Goal: Task Accomplishment & Management: Manage account settings

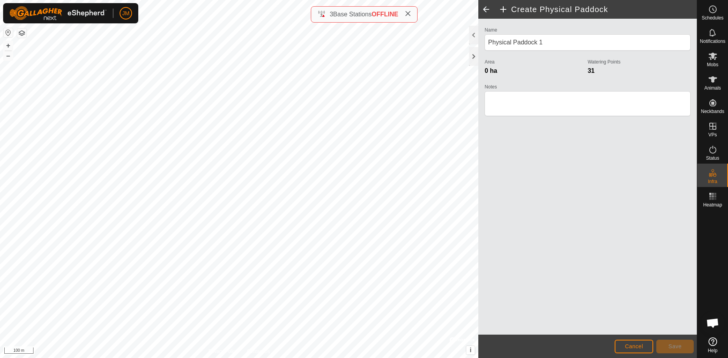
click at [338, 20] on div "Create Physical Paddock Name Physical Paddock 1 Area 0 ha Watering Points 31 No…" at bounding box center [348, 179] width 697 height 358
click at [713, 60] on icon at bounding box center [712, 55] width 9 height 9
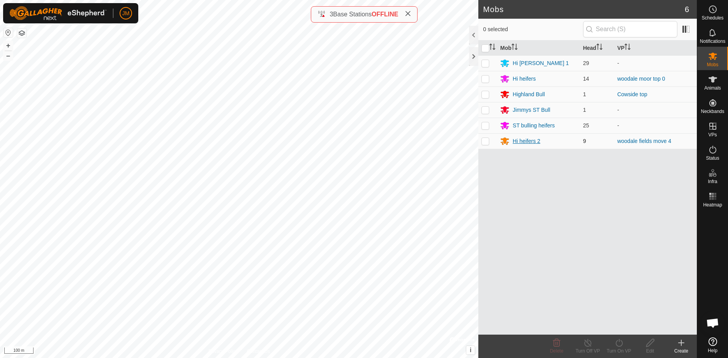
click at [535, 141] on div "Hi heifers 2" at bounding box center [526, 141] width 28 height 8
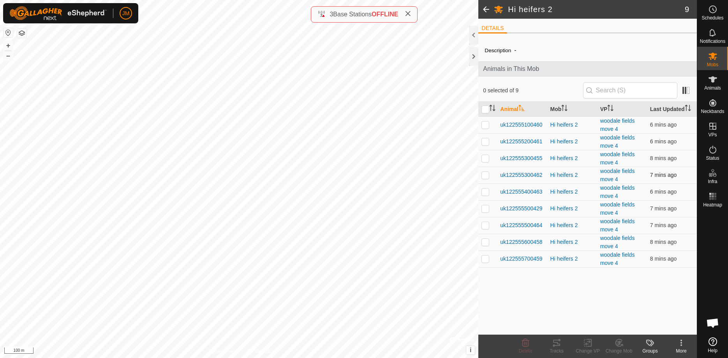
click at [486, 176] on p-checkbox at bounding box center [485, 175] width 8 height 6
checkbox input "false"
click at [486, 157] on p-checkbox at bounding box center [485, 158] width 8 height 6
checkbox input "true"
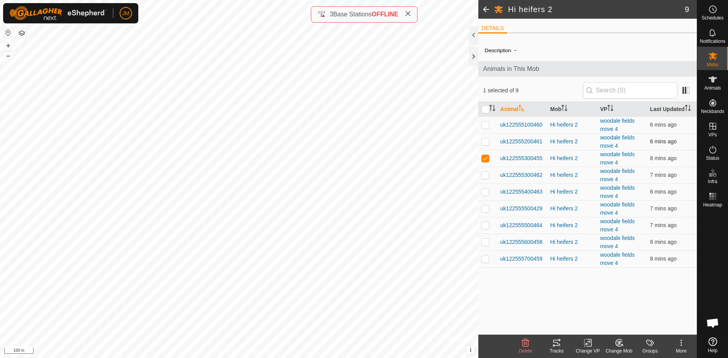
click at [484, 143] on p-checkbox at bounding box center [485, 141] width 8 height 6
checkbox input "true"
click at [485, 125] on p-checkbox at bounding box center [485, 124] width 8 height 6
checkbox input "true"
click at [487, 194] on p-checkbox at bounding box center [485, 191] width 8 height 6
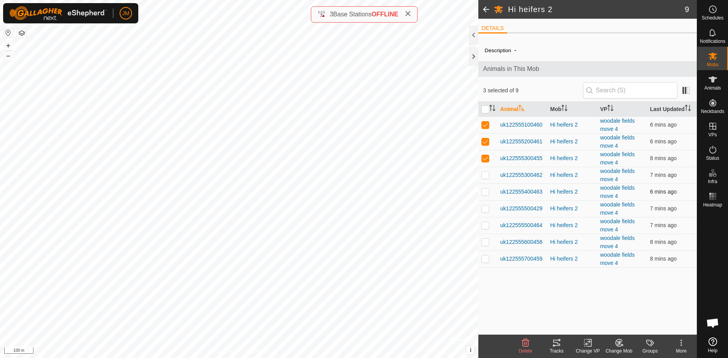
checkbox input "true"
click at [486, 209] on p-checkbox at bounding box center [485, 208] width 8 height 6
checkbox input "true"
click at [485, 227] on p-checkbox at bounding box center [485, 225] width 8 height 6
checkbox input "true"
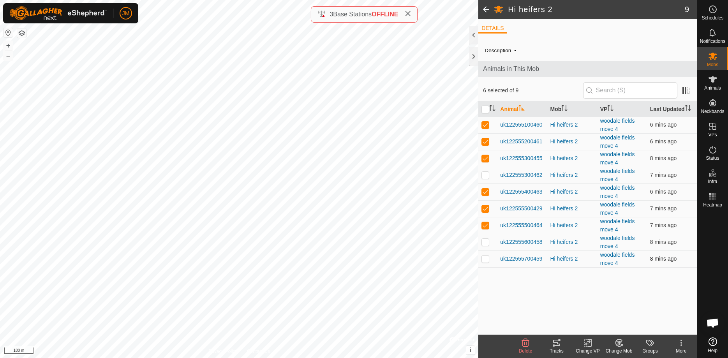
drag, startPoint x: 484, startPoint y: 243, endPoint x: 491, endPoint y: 254, distance: 13.3
click at [484, 243] on p-checkbox at bounding box center [485, 242] width 8 height 6
checkbox input "true"
click at [485, 261] on p-checkbox at bounding box center [485, 258] width 8 height 6
checkbox input "true"
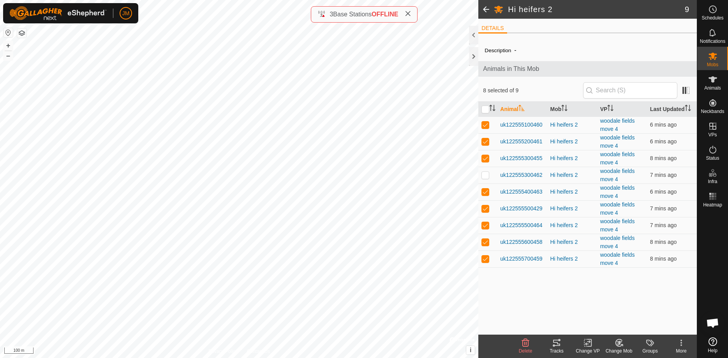
click at [619, 342] on icon at bounding box center [618, 343] width 5 height 4
click at [628, 310] on link "Choose Mob..." at bounding box center [641, 309] width 77 height 16
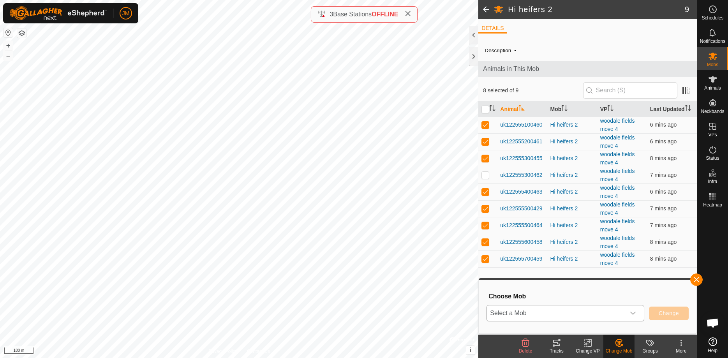
click at [634, 314] on icon "dropdown trigger" at bounding box center [633, 313] width 6 height 6
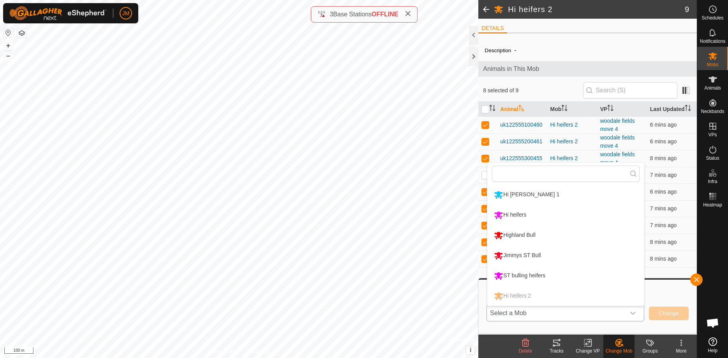
click at [532, 215] on li "Hi heifers" at bounding box center [565, 214] width 157 height 19
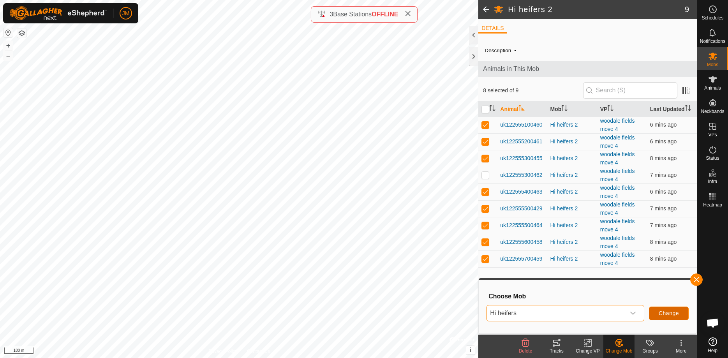
click at [667, 313] on span "Change" at bounding box center [668, 313] width 20 height 6
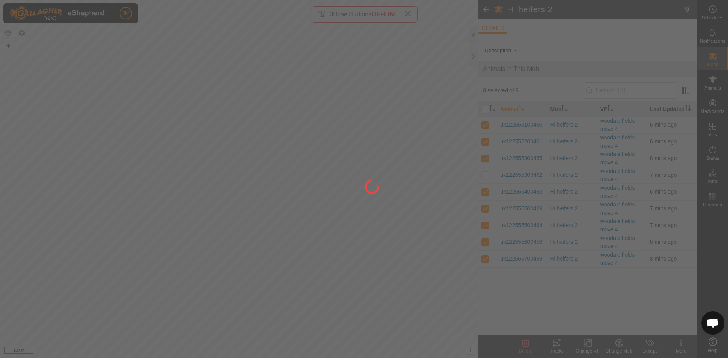
checkbox input "false"
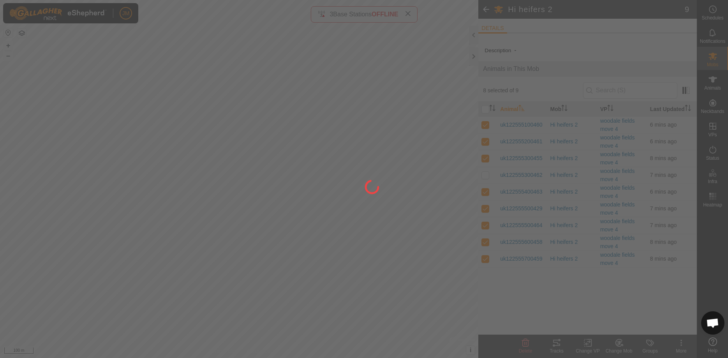
checkbox input "false"
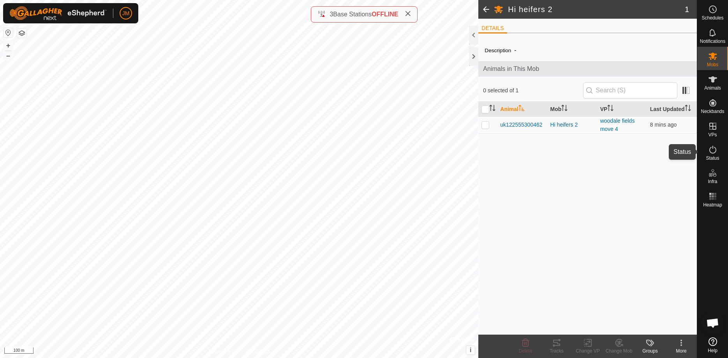
click at [714, 151] on icon at bounding box center [712, 149] width 9 height 9
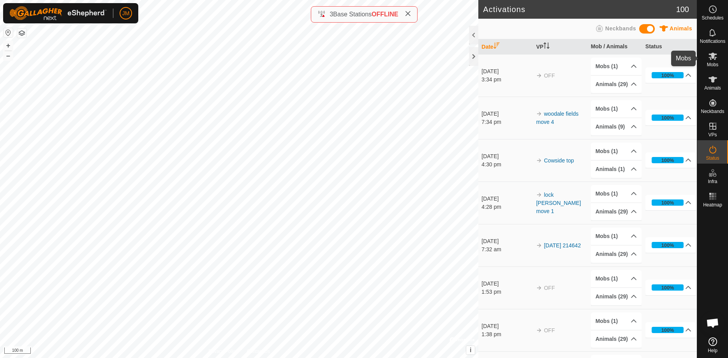
click at [713, 65] on span "Mobs" at bounding box center [712, 64] width 11 height 5
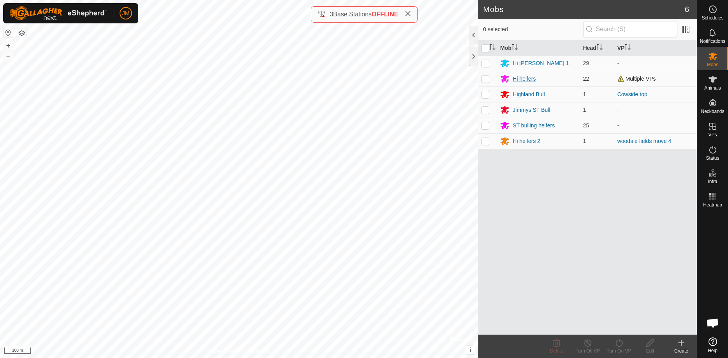
click at [532, 78] on div "Hi heifers" at bounding box center [523, 79] width 23 height 8
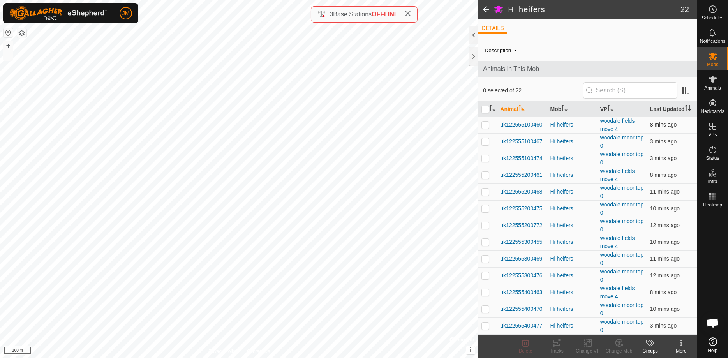
click at [487, 126] on p-checkbox at bounding box center [485, 124] width 8 height 6
checkbox input "true"
click at [484, 176] on p-checkbox at bounding box center [485, 175] width 8 height 6
checkbox input "true"
click at [485, 244] on p-checkbox at bounding box center [485, 242] width 8 height 6
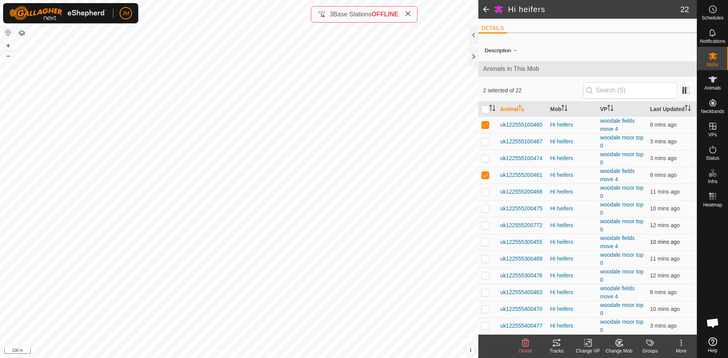
checkbox input "true"
click at [485, 293] on p-checkbox at bounding box center [485, 292] width 8 height 6
checkbox input "true"
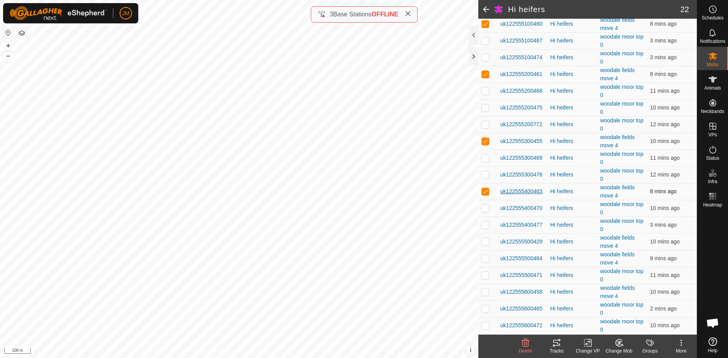
scroll to position [119, 0]
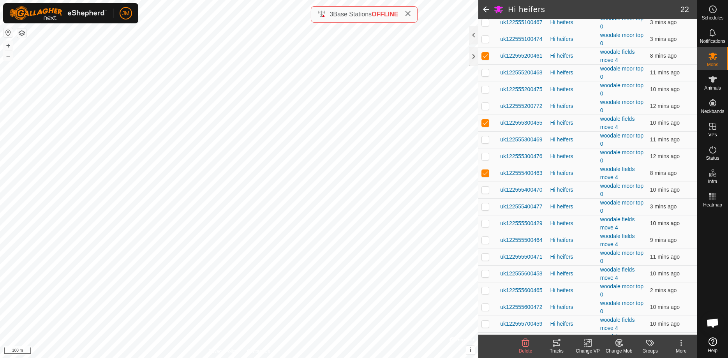
click at [486, 224] on p-checkbox at bounding box center [485, 223] width 8 height 6
checkbox input "true"
click at [485, 241] on p-checkbox at bounding box center [485, 240] width 8 height 6
checkbox input "true"
click at [487, 273] on p-checkbox at bounding box center [485, 273] width 8 height 6
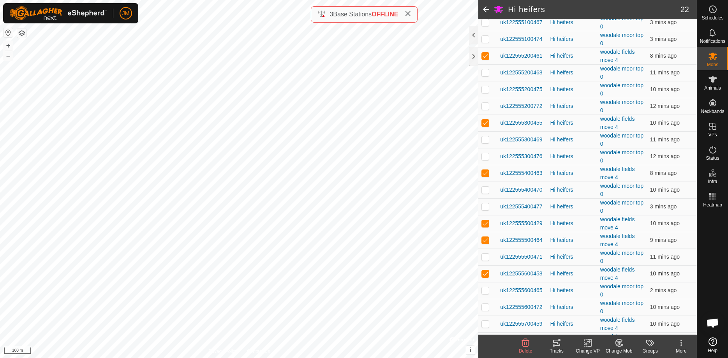
checkbox input "true"
click at [486, 325] on p-checkbox at bounding box center [485, 323] width 8 height 6
checkbox input "true"
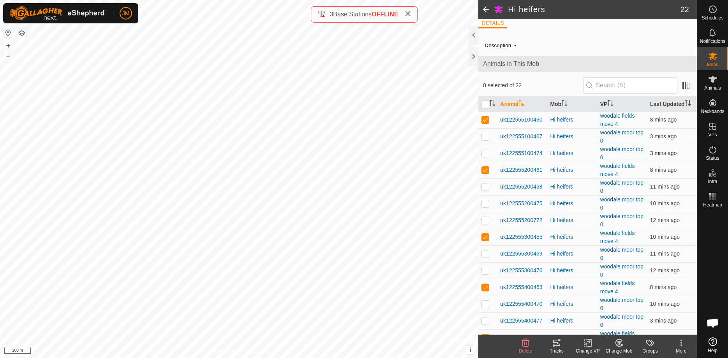
scroll to position [0, 0]
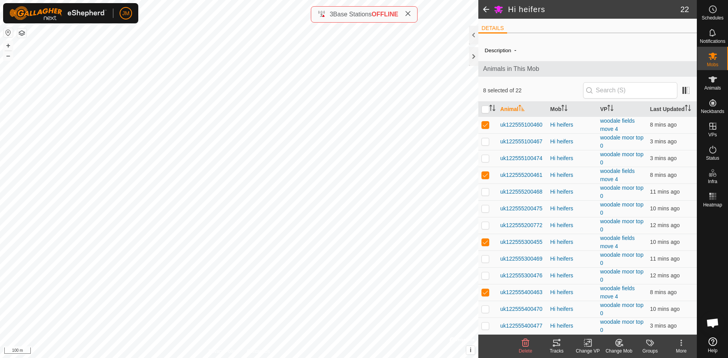
click at [619, 344] on icon at bounding box center [618, 343] width 5 height 4
click at [631, 310] on link "Choose Mob..." at bounding box center [641, 309] width 77 height 16
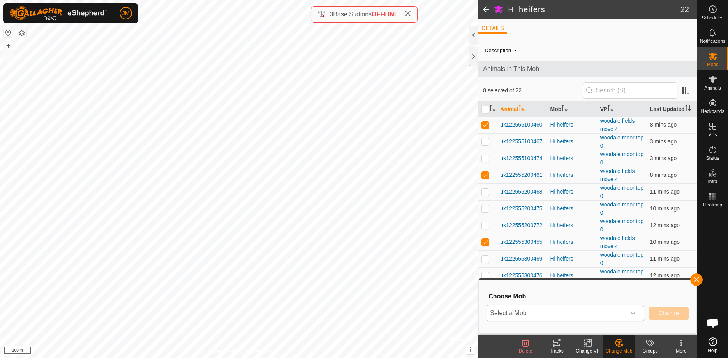
click at [631, 314] on icon "dropdown trigger" at bounding box center [633, 313] width 6 height 6
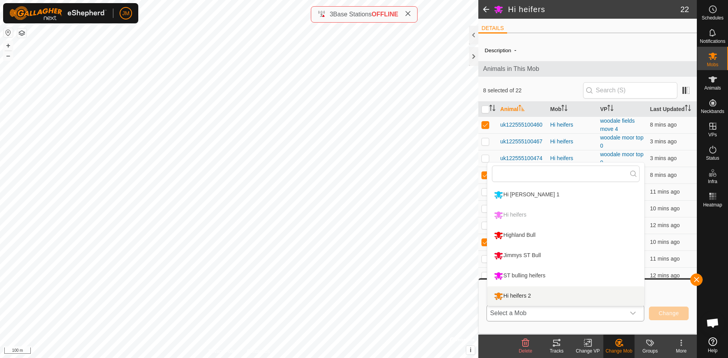
click at [566, 297] on li "Hi heifers 2" at bounding box center [565, 295] width 157 height 19
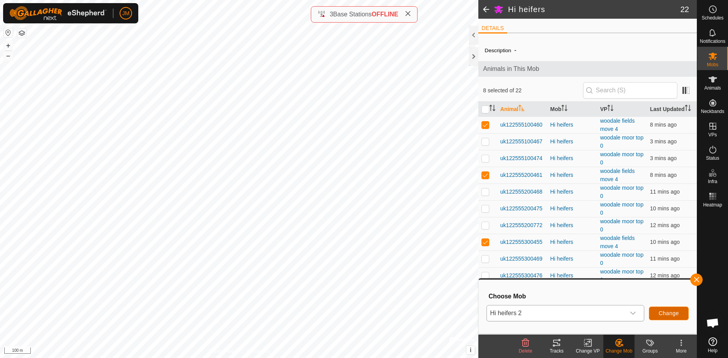
click at [665, 314] on span "Change" at bounding box center [668, 313] width 20 height 6
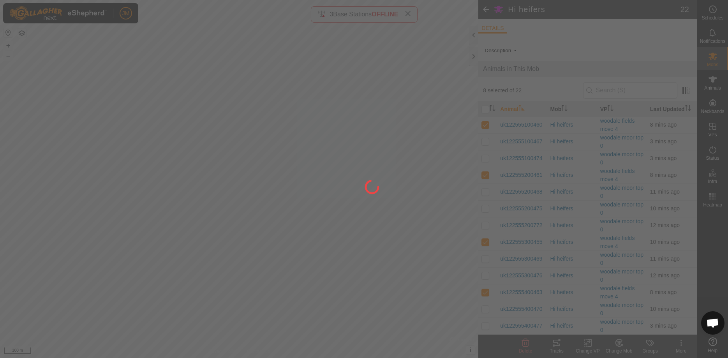
checkbox input "false"
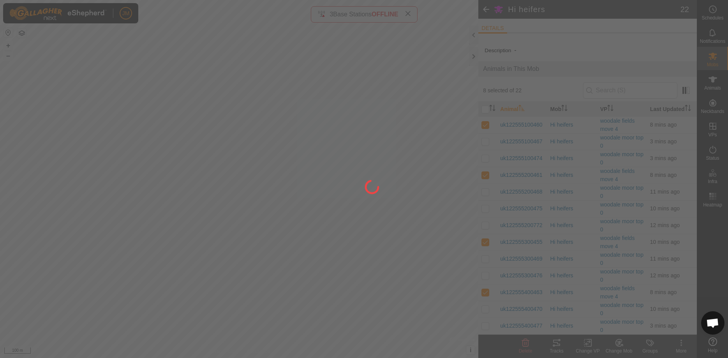
checkbox input "false"
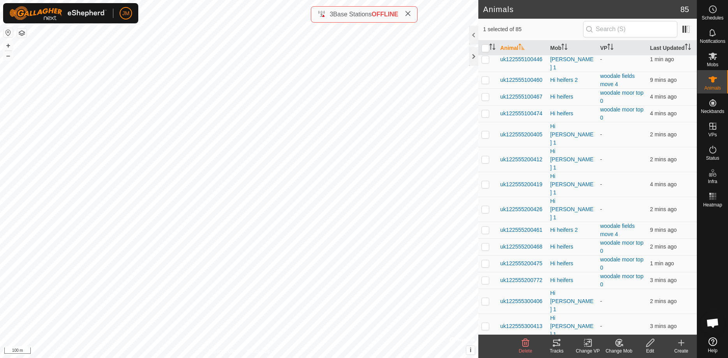
scroll to position [755, 0]
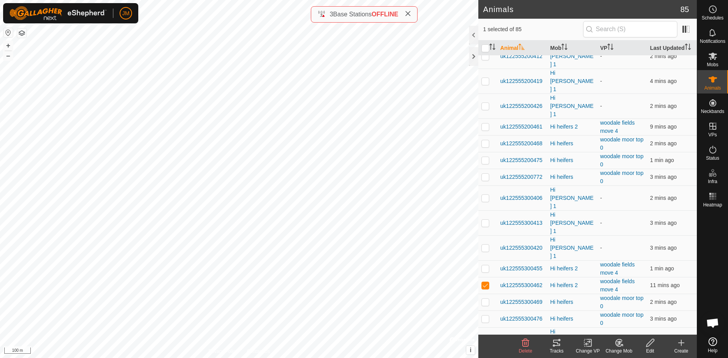
click at [617, 345] on icon at bounding box center [617, 344] width 2 height 2
click at [626, 325] on link "Remove from Mob" at bounding box center [641, 326] width 77 height 16
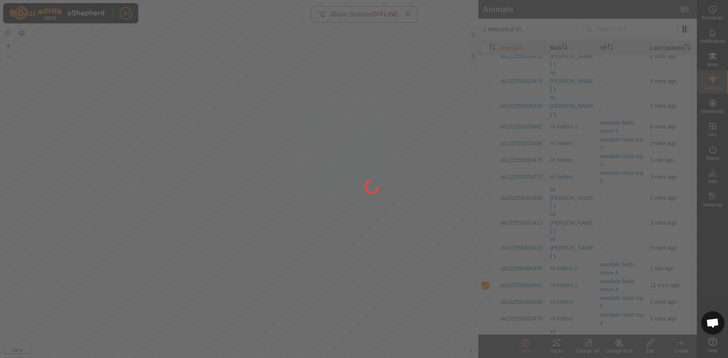
checkbox input "false"
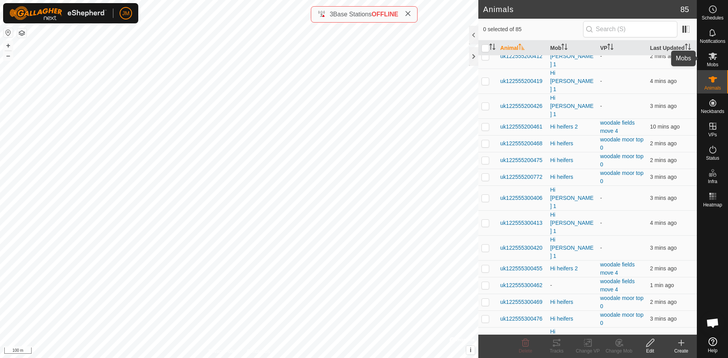
click at [714, 60] on icon at bounding box center [712, 55] width 9 height 9
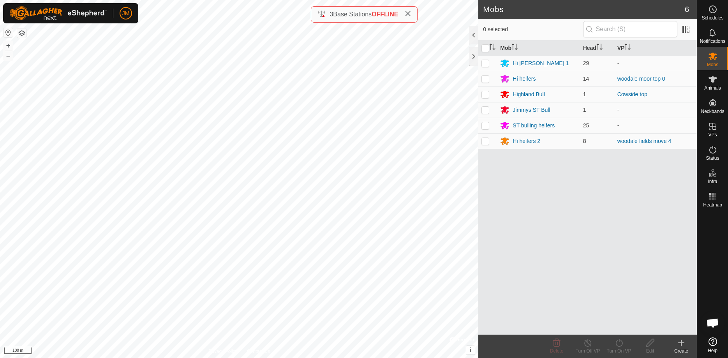
click at [485, 142] on p-checkbox at bounding box center [485, 141] width 8 height 6
checkbox input "true"
click at [619, 343] on icon at bounding box center [619, 342] width 10 height 9
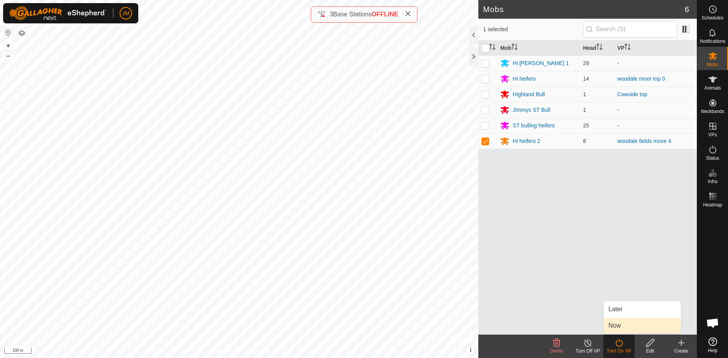
click at [617, 326] on link "Now" at bounding box center [641, 326] width 77 height 16
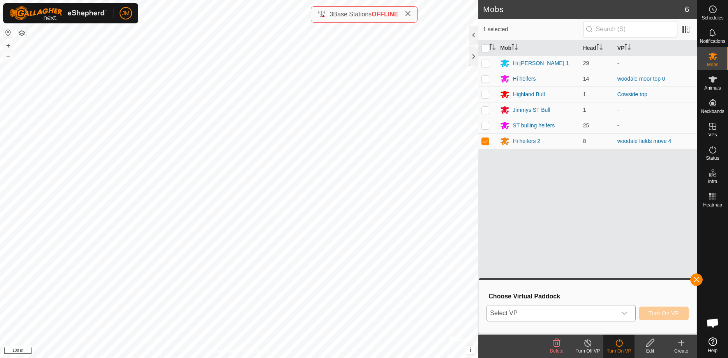
click at [626, 312] on icon "dropdown trigger" at bounding box center [624, 313] width 6 height 6
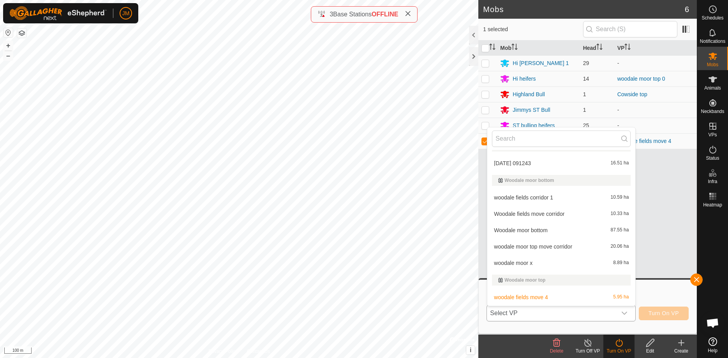
scroll to position [1838, 0]
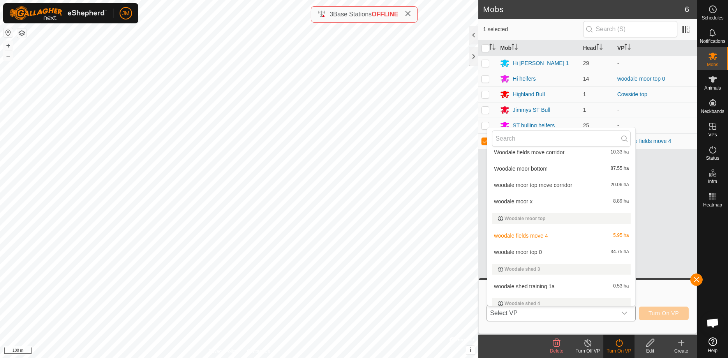
click at [588, 250] on li "woodale moor top 0 34.75 ha" at bounding box center [561, 252] width 148 height 16
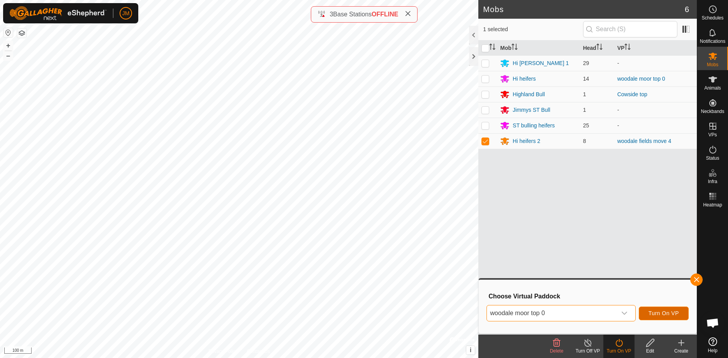
click at [662, 313] on span "Turn On VP" at bounding box center [663, 313] width 30 height 6
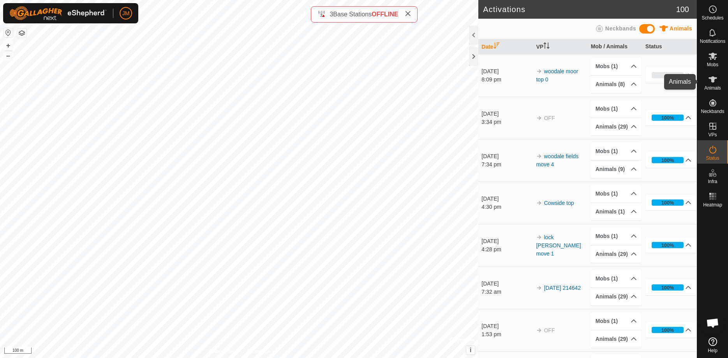
click at [716, 83] on icon at bounding box center [712, 79] width 9 height 9
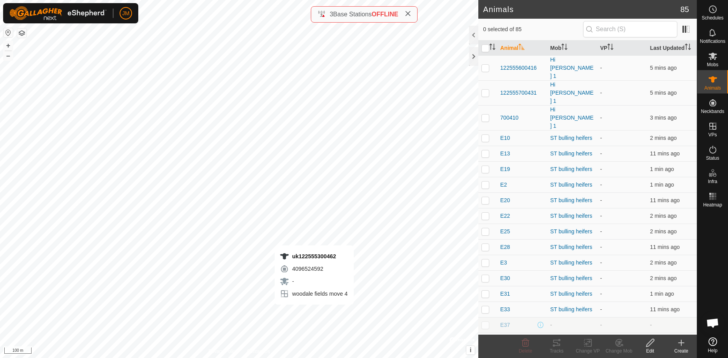
checkbox input "true"
click at [556, 345] on icon at bounding box center [556, 342] width 7 height 6
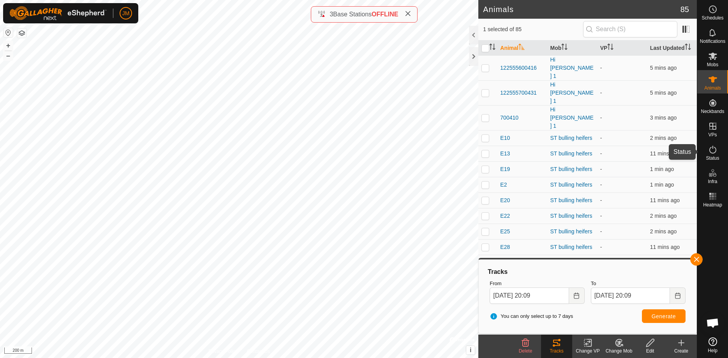
click at [711, 150] on icon at bounding box center [712, 149] width 9 height 9
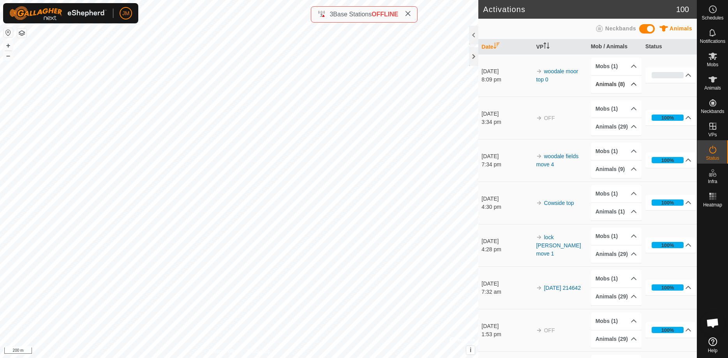
click at [633, 83] on p-accordion-header "Animals (8)" at bounding box center [616, 85] width 51 height 18
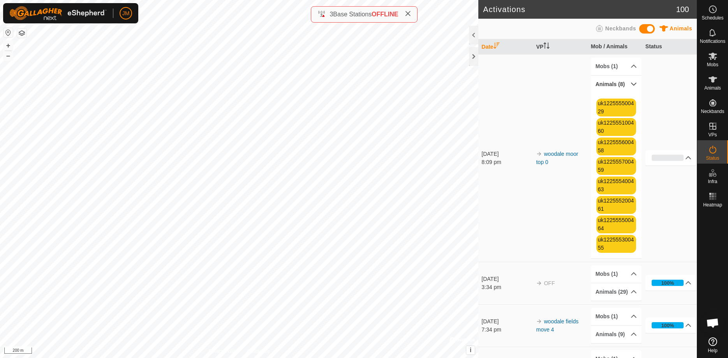
click at [633, 83] on p-accordion-header "Animals (8)" at bounding box center [616, 85] width 51 height 18
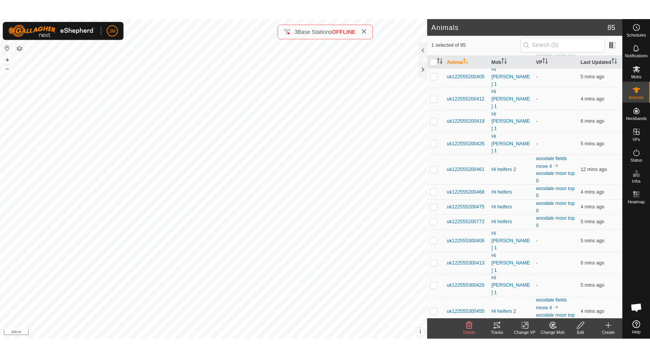
scroll to position [794, 0]
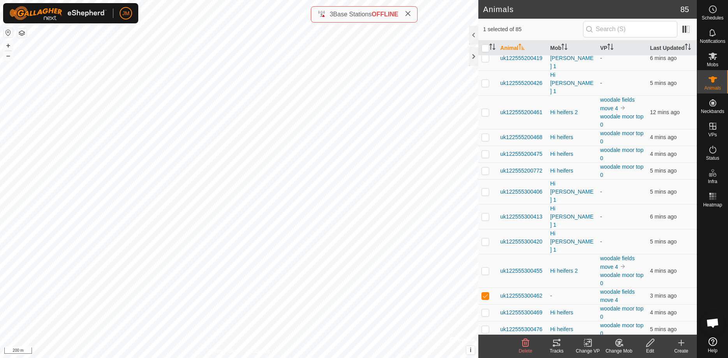
click at [586, 341] on icon at bounding box center [588, 342] width 10 height 9
click at [606, 325] on link "Turn Off VP" at bounding box center [610, 326] width 77 height 16
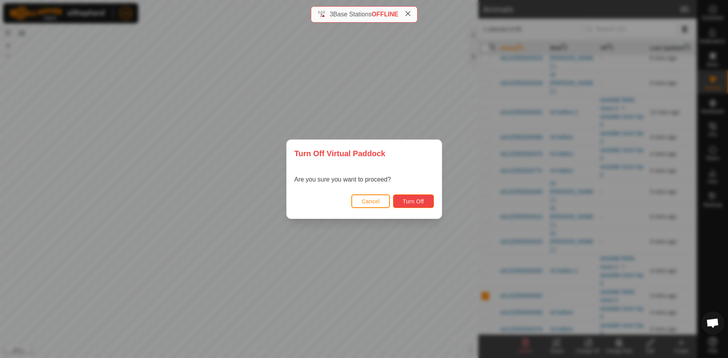
click at [410, 201] on span "Turn Off" at bounding box center [413, 201] width 21 height 6
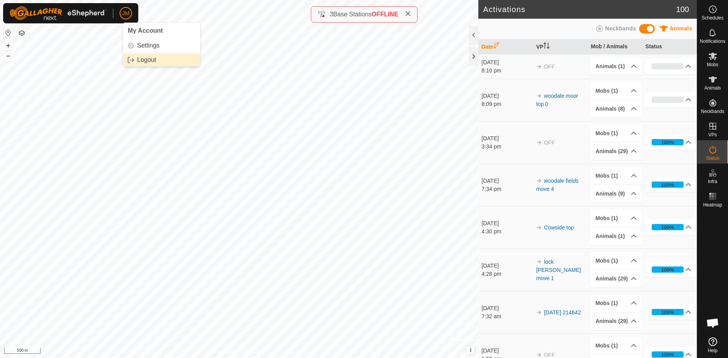
click at [149, 63] on link "Logout" at bounding box center [161, 60] width 77 height 12
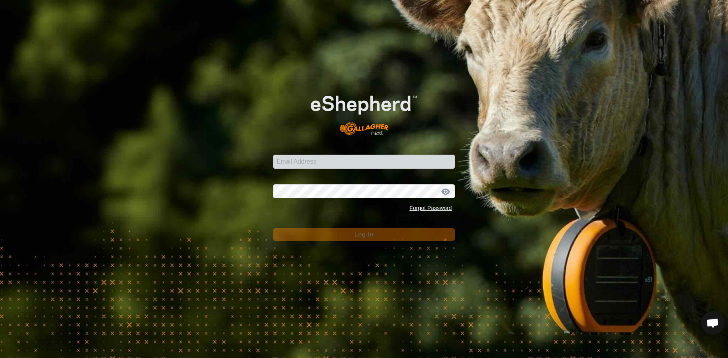
type input "[PERSON_NAME][EMAIL_ADDRESS][DOMAIN_NAME]"
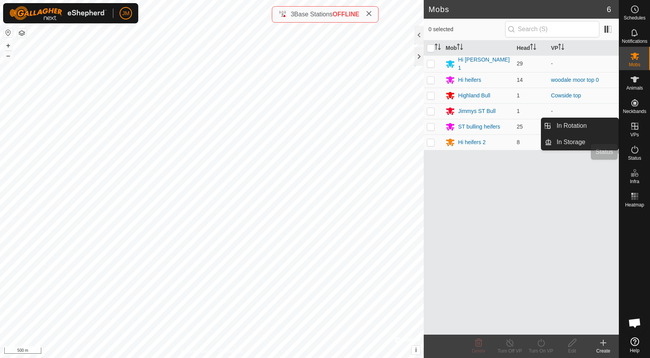
click at [633, 150] on icon at bounding box center [634, 149] width 9 height 9
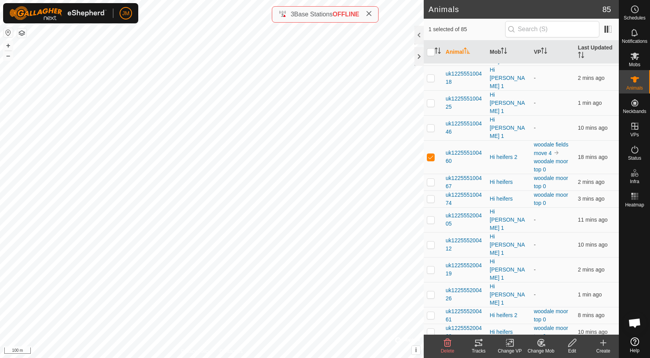
scroll to position [556, 0]
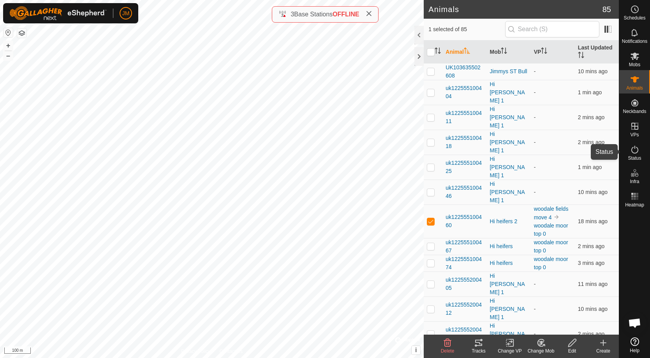
click at [635, 148] on icon at bounding box center [634, 150] width 7 height 8
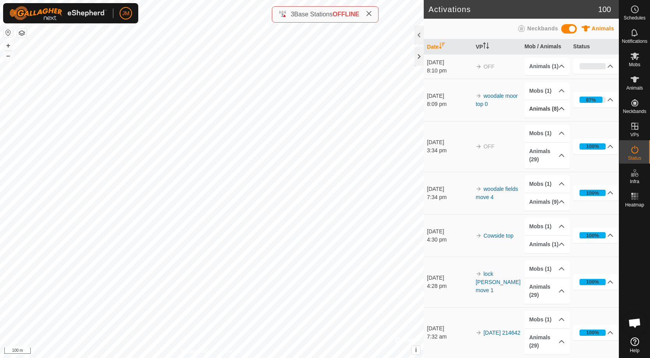
click at [562, 109] on p-accordion-header "Animals (8)" at bounding box center [546, 109] width 45 height 18
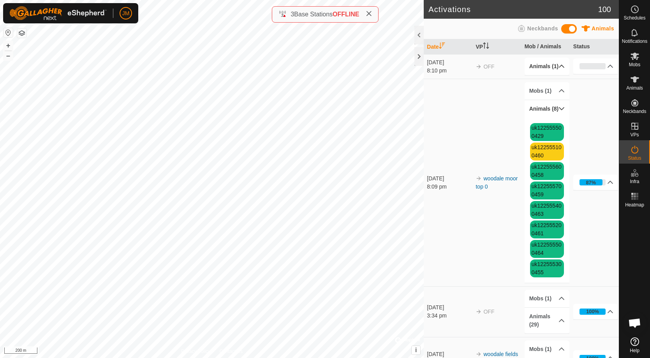
click at [561, 67] on p-accordion-header "Animals (1)" at bounding box center [546, 67] width 45 height 18
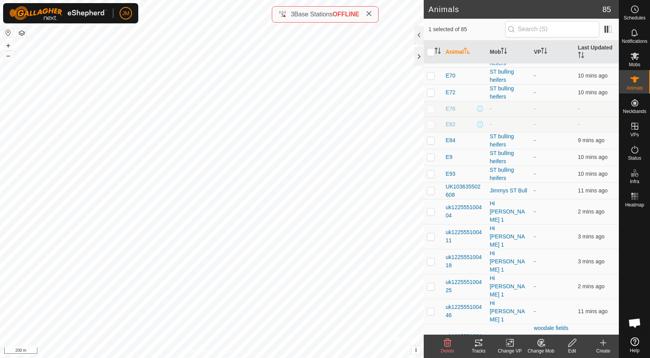
scroll to position [715, 0]
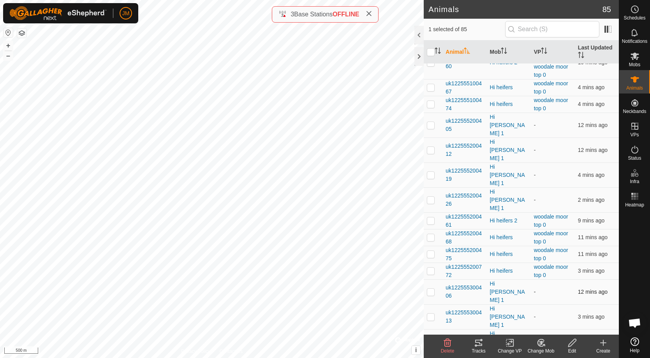
checkbox input "false"
checkbox input "true"
click at [478, 340] on icon at bounding box center [478, 342] width 7 height 6
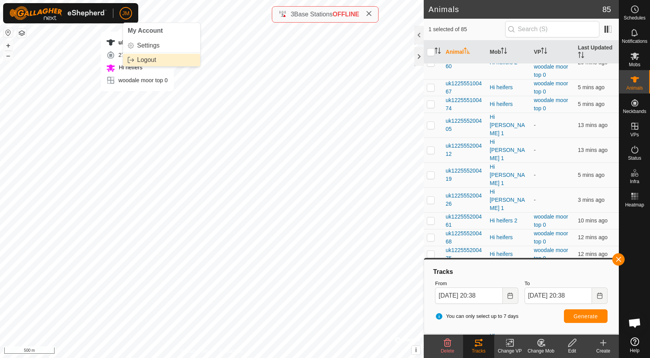
click at [145, 60] on link "Logout" at bounding box center [161, 60] width 77 height 12
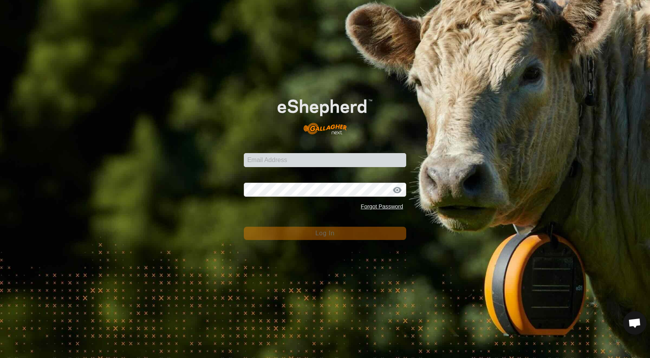
type input "[PERSON_NAME][EMAIL_ADDRESS][DOMAIN_NAME]"
